Goal: Information Seeking & Learning: Learn about a topic

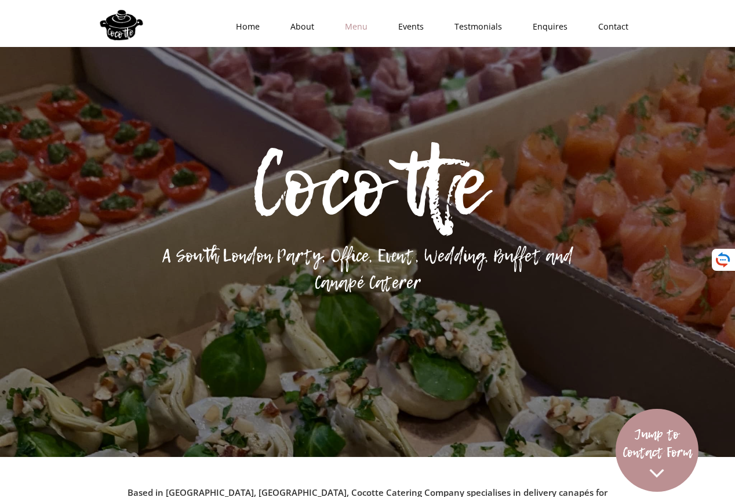
click at [354, 23] on link "Menu" at bounding box center [352, 26] width 53 height 35
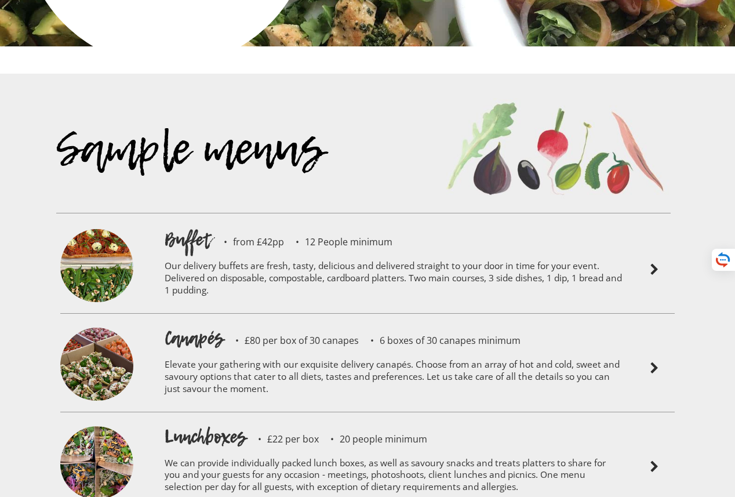
scroll to position [2480, 0]
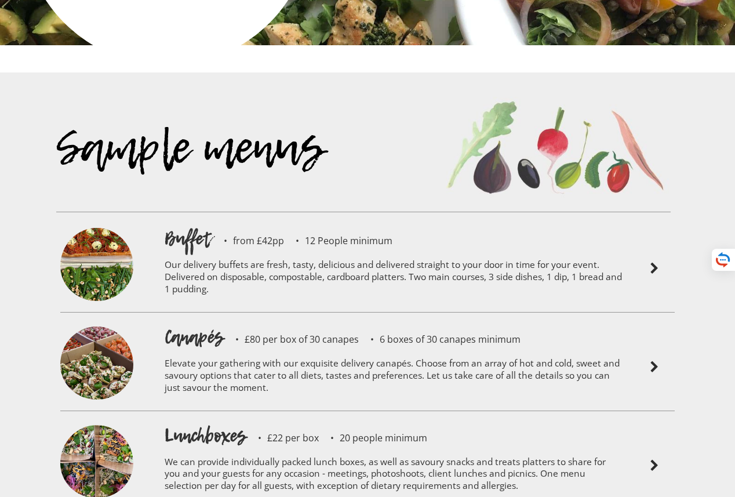
click at [105, 335] on img at bounding box center [96, 364] width 73 height 77
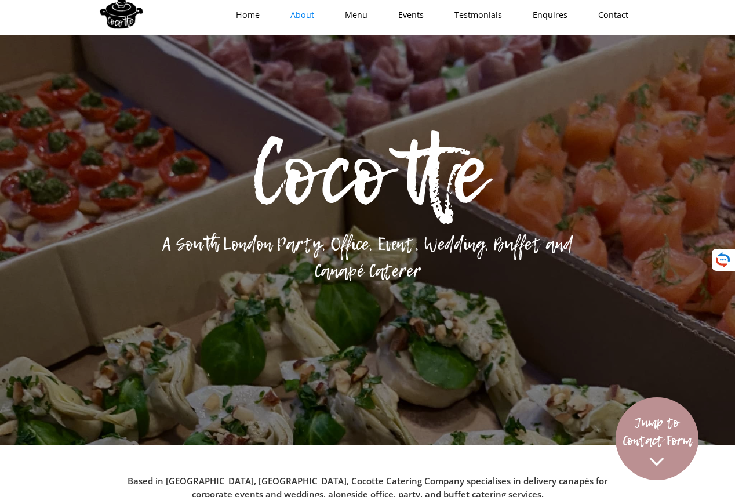
scroll to position [0, 0]
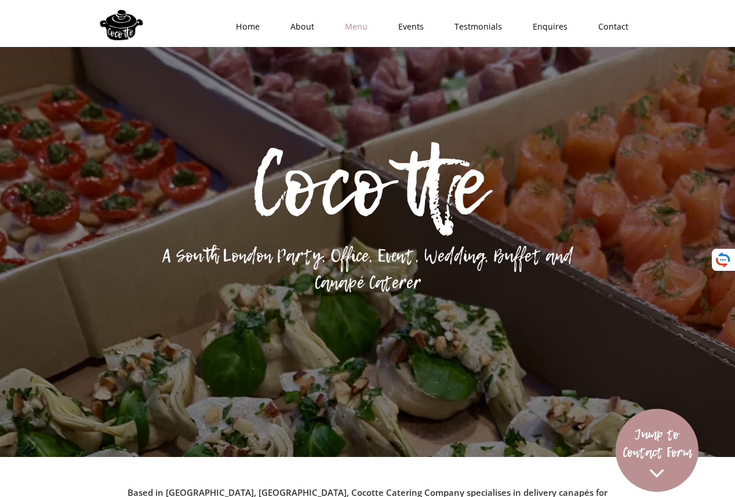
click at [358, 27] on link "Menu" at bounding box center [352, 26] width 53 height 35
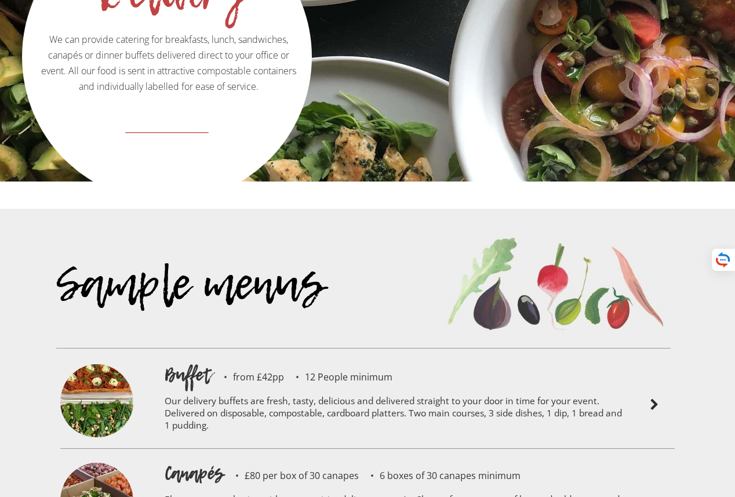
scroll to position [2344, 0]
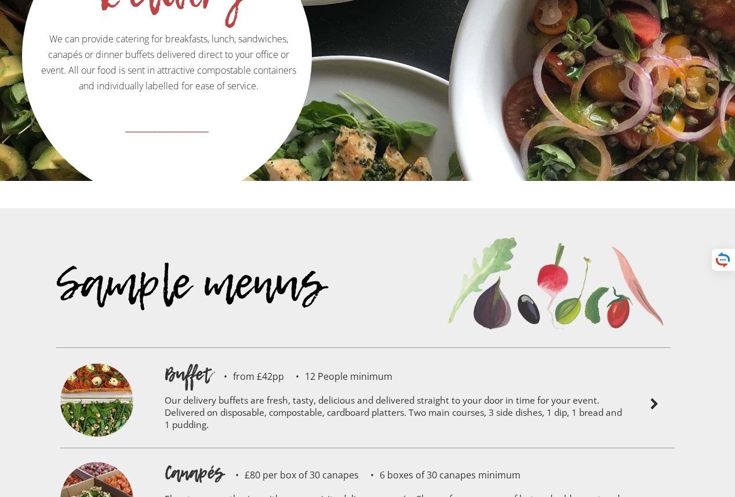
click at [89, 363] on img at bounding box center [96, 401] width 73 height 77
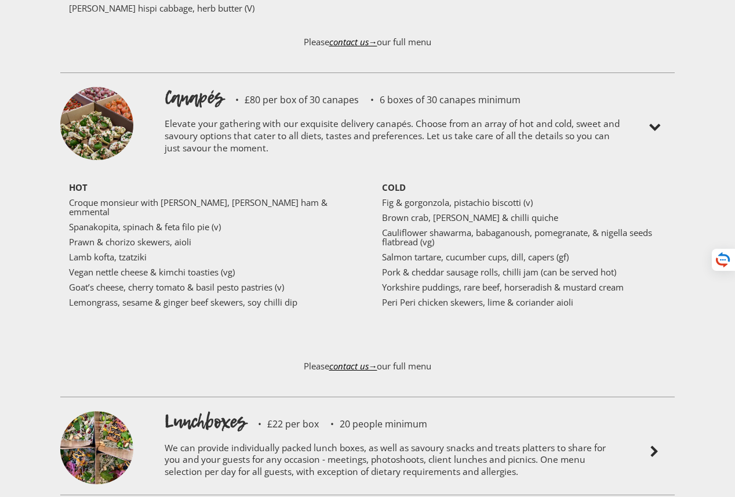
scroll to position [2953, 0]
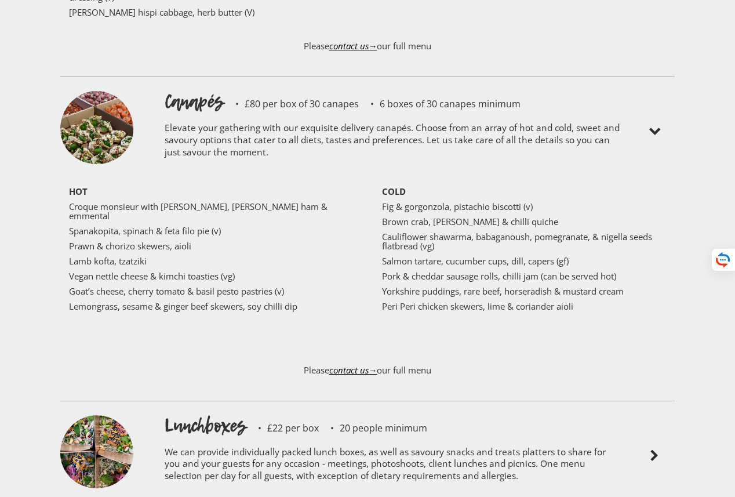
click at [109, 202] on p "Croque monsieur with [PERSON_NAME], [PERSON_NAME] ham & emmental" at bounding box center [211, 211] width 284 height 19
click at [146, 286] on p "Goat’s cheese, cherry tomato & basil pesto pastries (v)" at bounding box center [211, 290] width 284 height 9
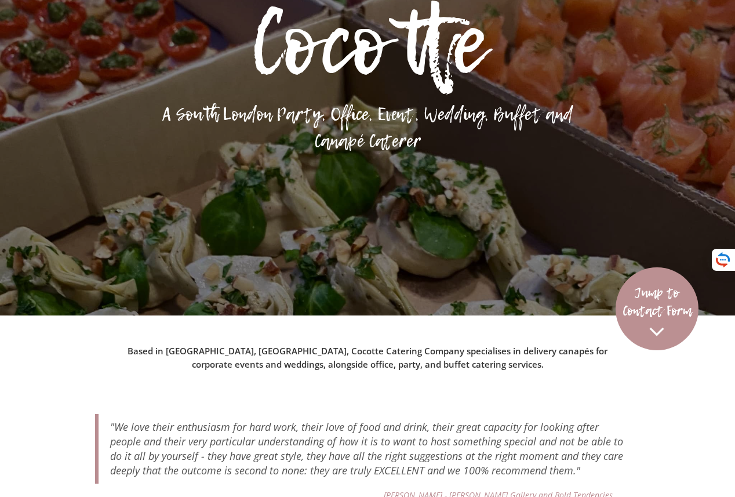
scroll to position [0, 0]
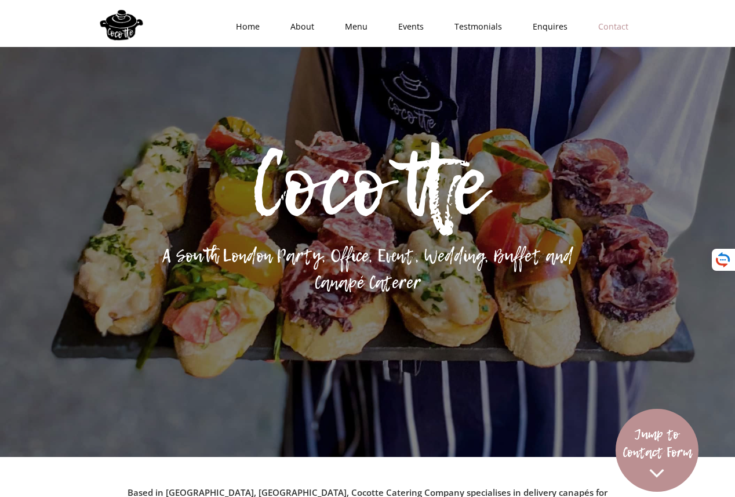
click at [604, 26] on link "Contact" at bounding box center [609, 26] width 61 height 35
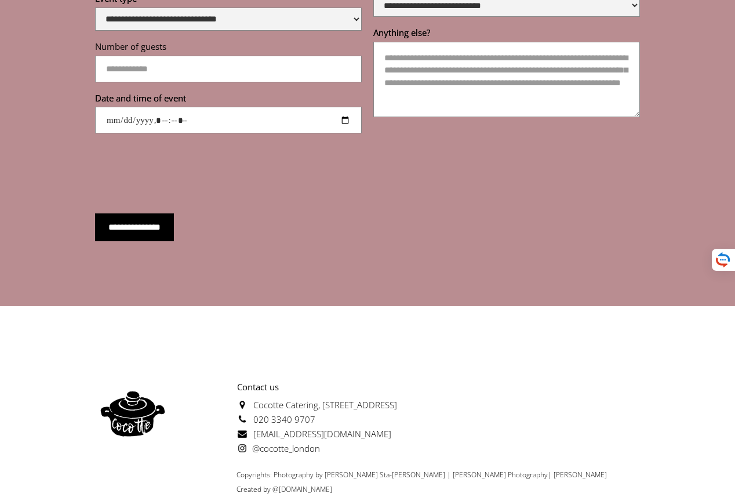
scroll to position [4595, 0]
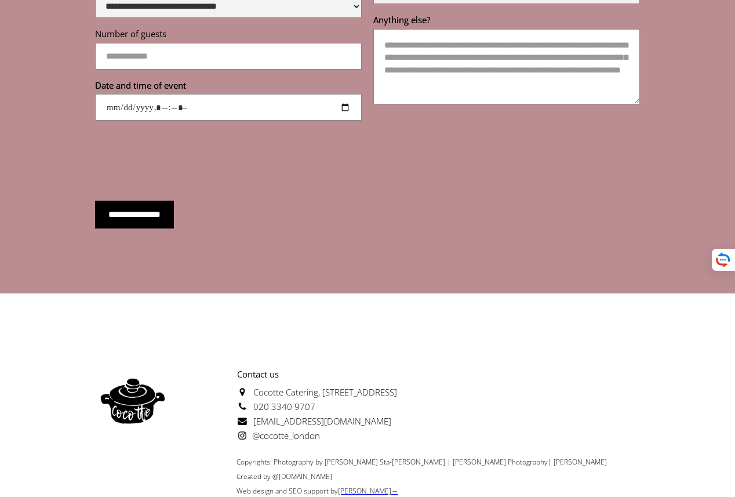
click at [258, 430] on span "@cocotte_london" at bounding box center [278, 436] width 83 height 12
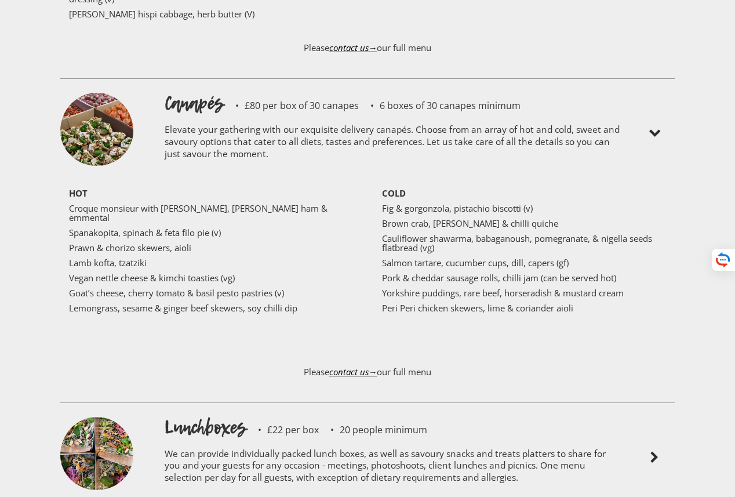
scroll to position [2827, 0]
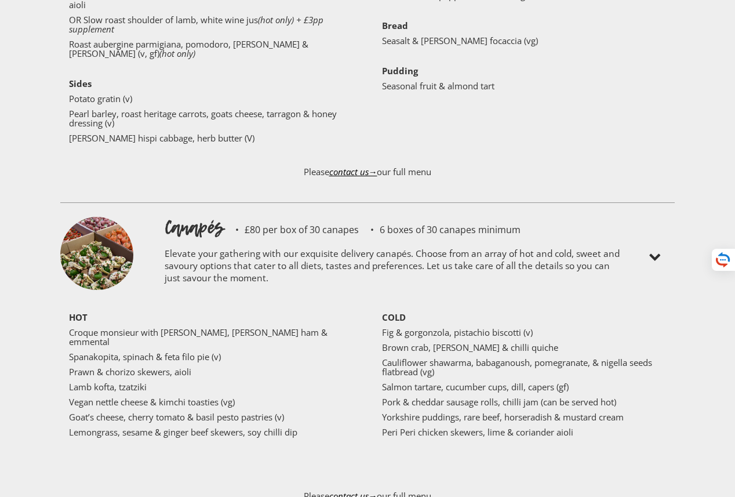
click at [201, 215] on h1 "Canapés" at bounding box center [194, 228] width 59 height 26
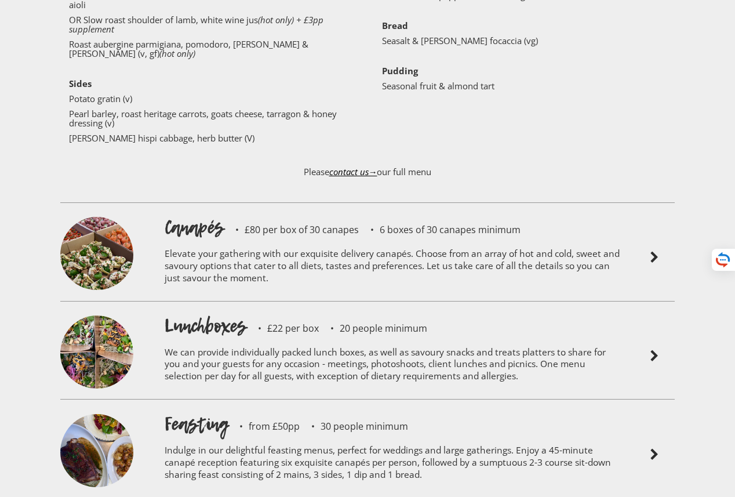
click at [109, 217] on img at bounding box center [96, 255] width 73 height 77
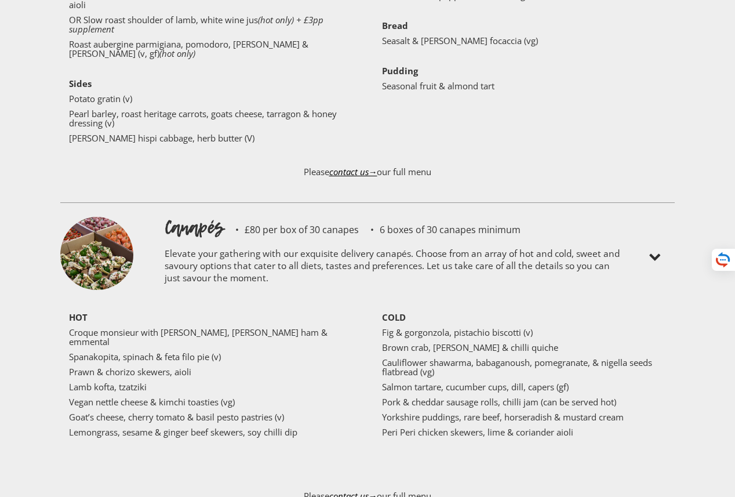
click at [107, 217] on img at bounding box center [96, 255] width 73 height 77
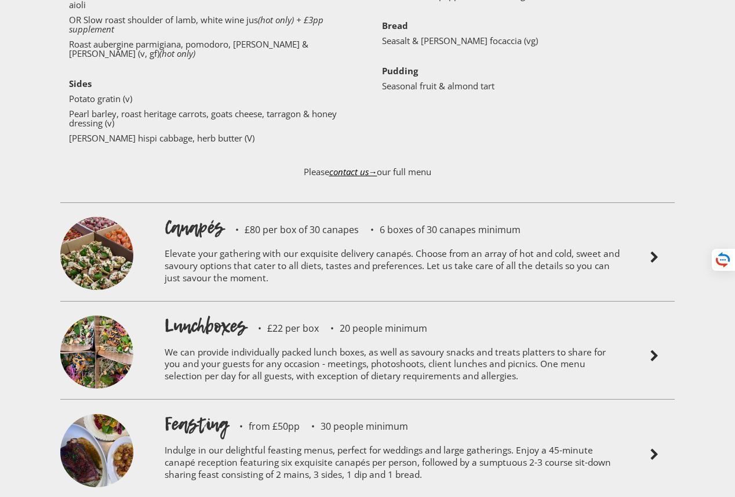
click at [107, 217] on img at bounding box center [96, 255] width 73 height 77
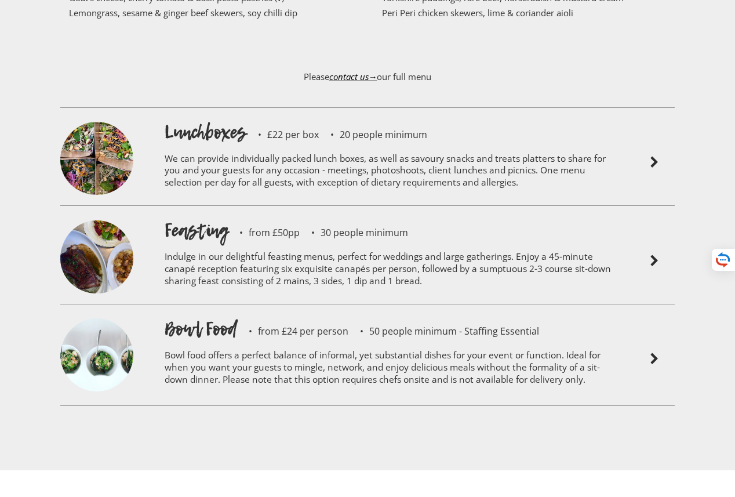
scroll to position [3253, 0]
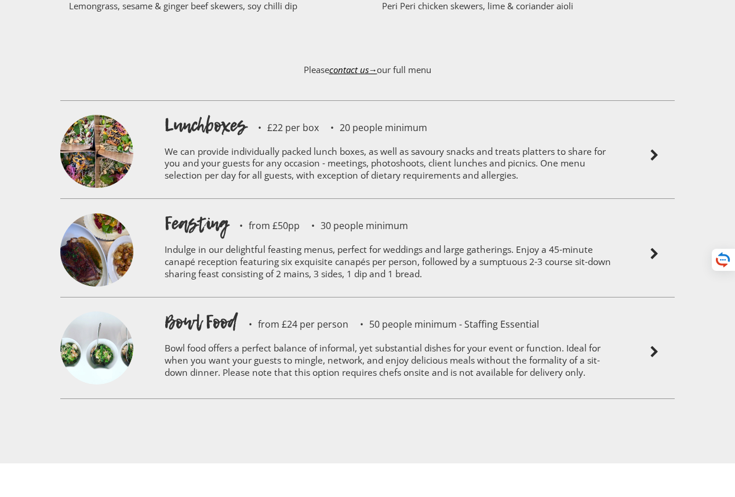
click at [101, 311] on img at bounding box center [96, 349] width 73 height 77
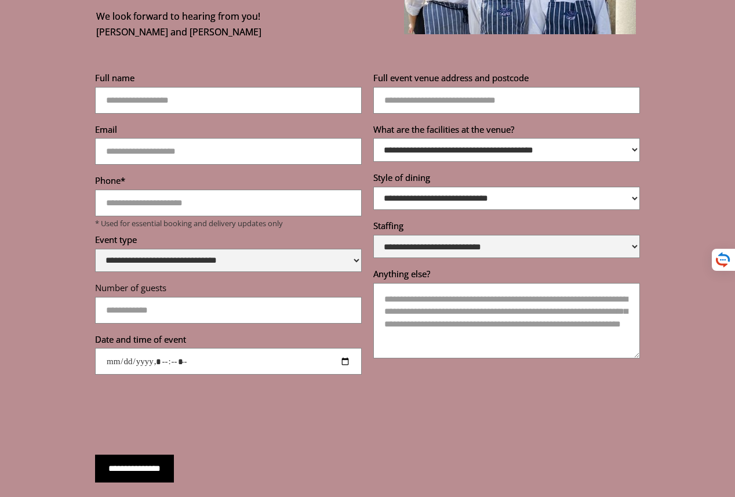
scroll to position [4826, 0]
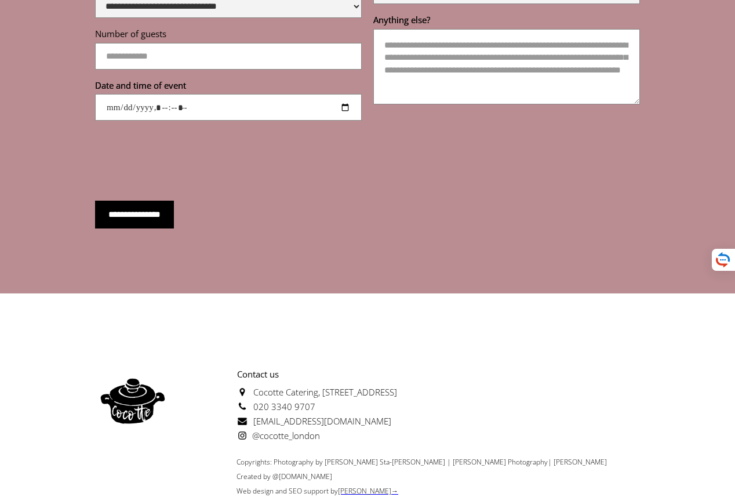
click at [292, 430] on span "@cocotte_london" at bounding box center [278, 436] width 83 height 12
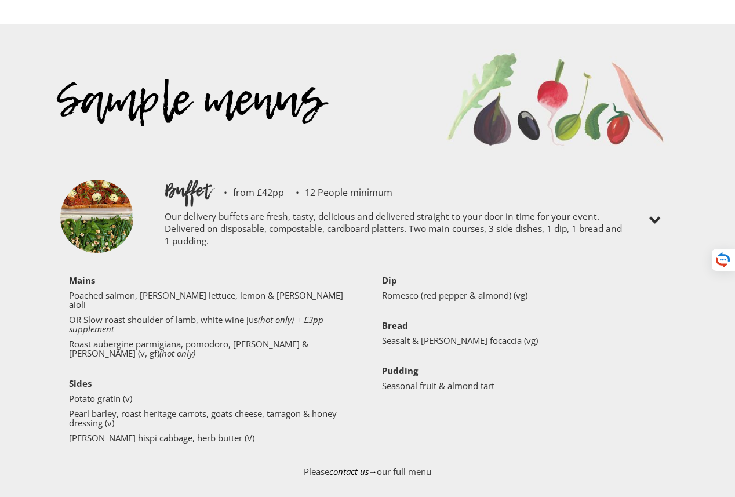
scroll to position [2616, 0]
